Goal: Use online tool/utility

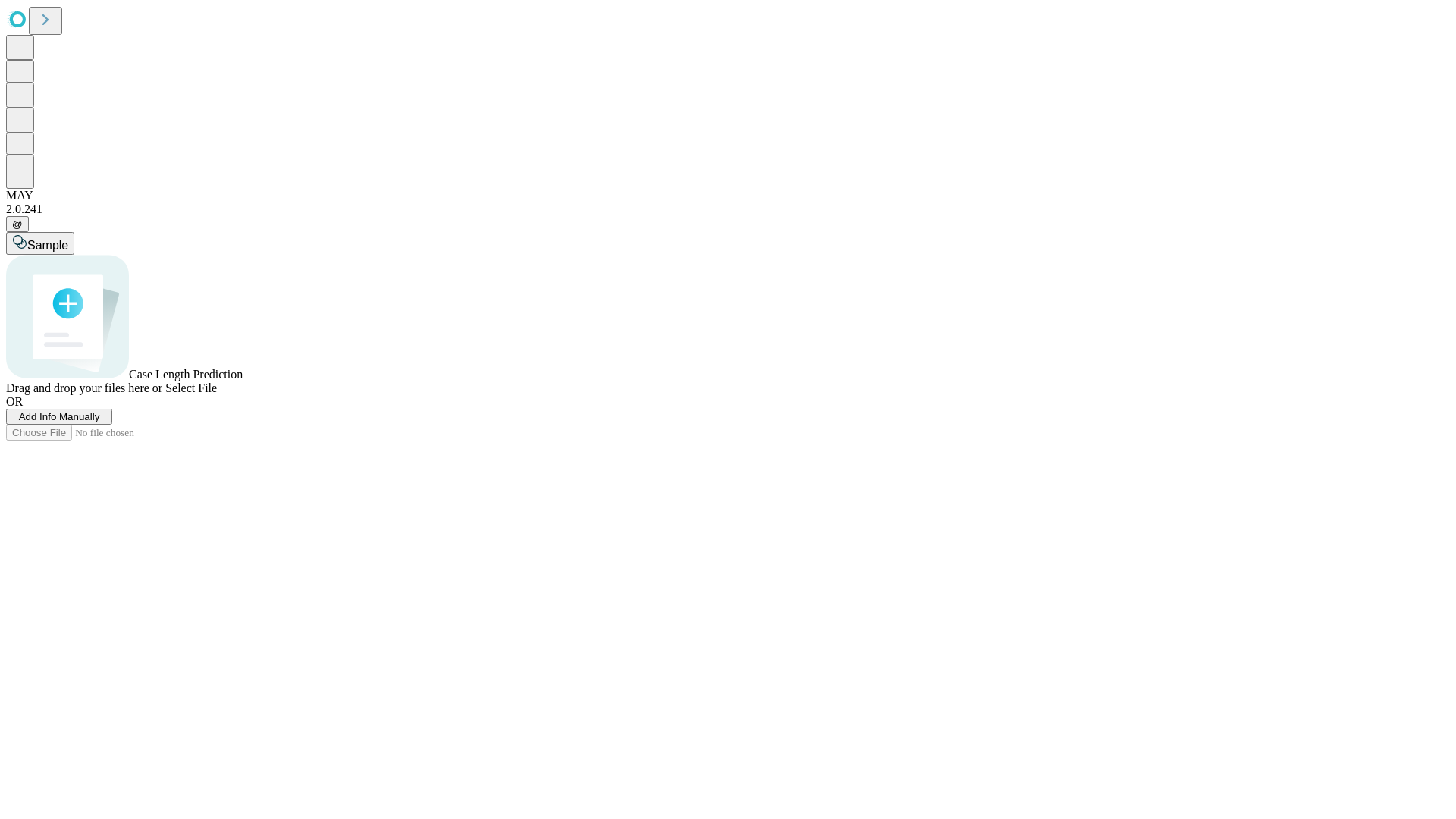
click at [217, 395] on span "Select File" at bounding box center [191, 388] width 52 height 13
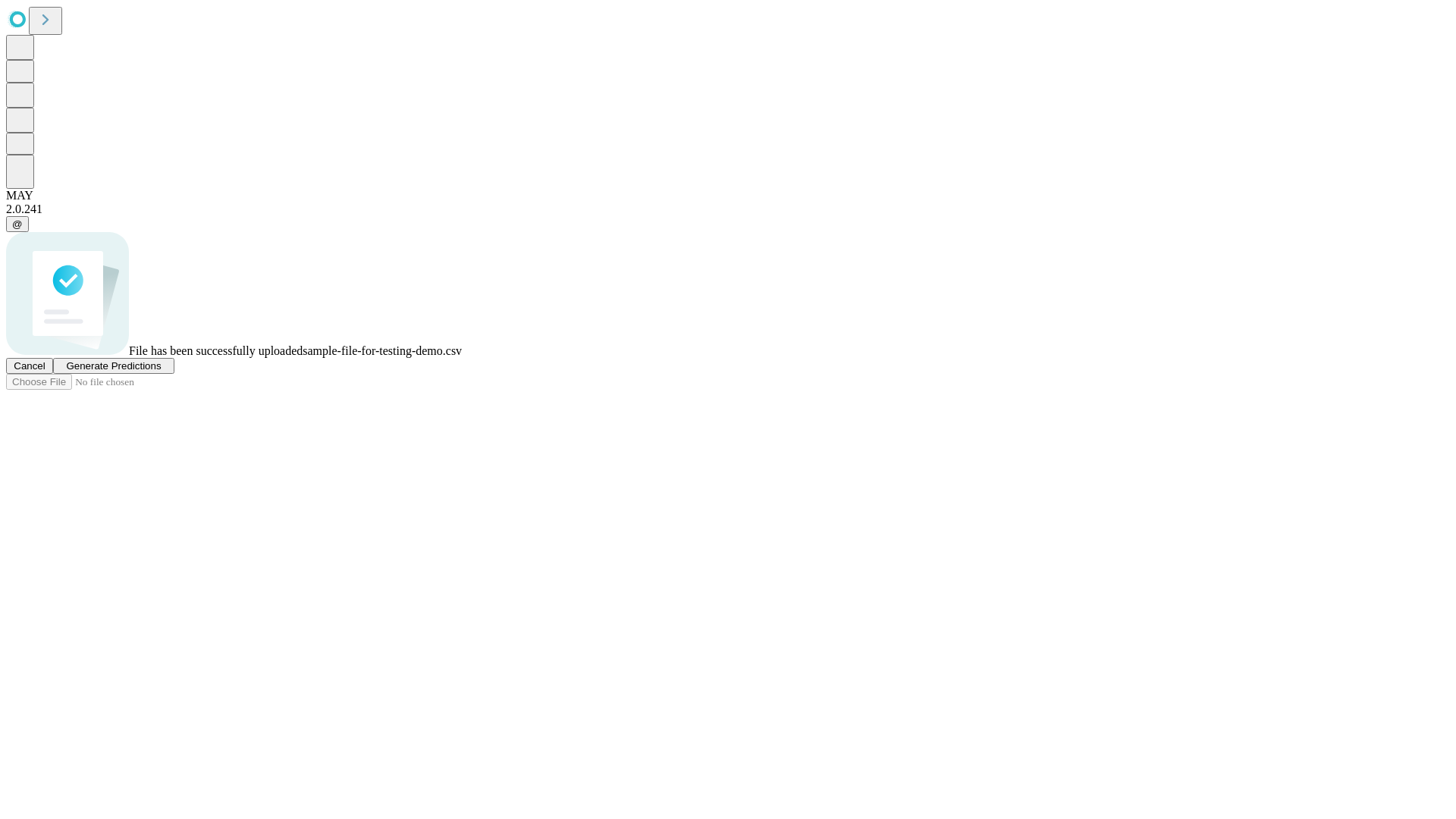
click at [161, 371] on span "Generate Predictions" at bounding box center [113, 365] width 95 height 11
